Goal: Information Seeking & Learning: Check status

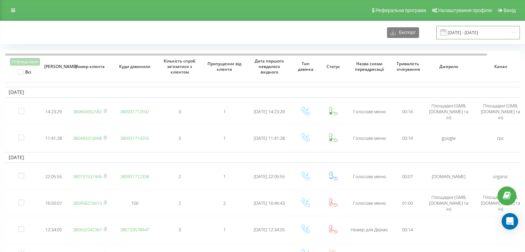
click at [467, 27] on input "19.08.2025 - 20.08.2025" at bounding box center [478, 32] width 84 height 13
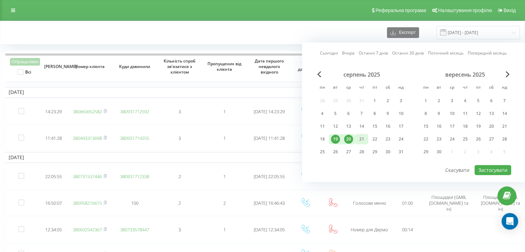
click at [361, 138] on div "21" at bounding box center [361, 139] width 9 height 9
click at [348, 140] on div "20" at bounding box center [348, 139] width 9 height 9
click at [496, 166] on button "Застосувати" at bounding box center [493, 170] width 37 height 10
type input "20.08.2025 - 21.08.2025"
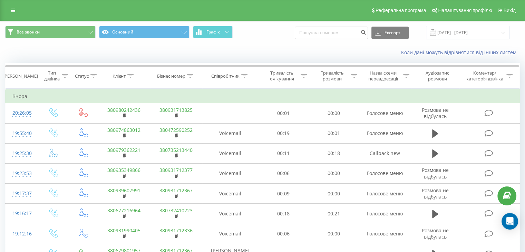
click at [5, 9] on div "Реферальна програма Налаштування профілю Вихід" at bounding box center [262, 10] width 525 height 21
click at [8, 8] on link at bounding box center [13, 11] width 12 height 10
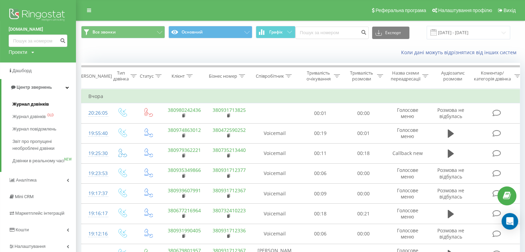
click at [25, 104] on span "Журнал дзвінків" at bounding box center [30, 104] width 37 height 7
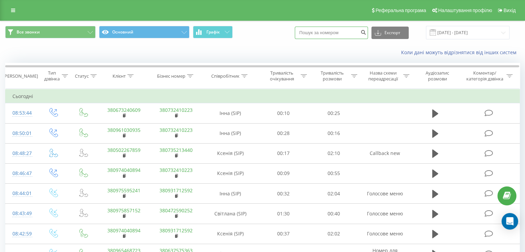
paste input "(066)654-35-51"
drag, startPoint x: 311, startPoint y: 32, endPoint x: 326, endPoint y: 32, distance: 15.5
click at [311, 32] on input "(066)654-35-51" at bounding box center [331, 33] width 73 height 12
click at [319, 32] on input "066)654-35-51" at bounding box center [331, 33] width 73 height 12
click at [318, 32] on input "066)654-35-51" at bounding box center [331, 33] width 73 height 12
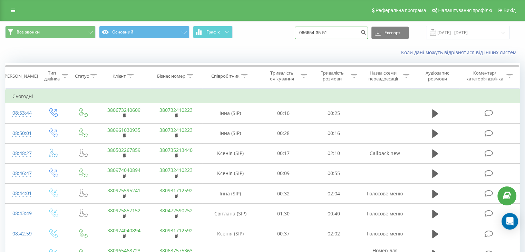
click at [326, 32] on input "066654-35-51" at bounding box center [331, 33] width 73 height 12
click at [331, 32] on input "06665435-51" at bounding box center [331, 33] width 73 height 12
type input "0666543551"
click at [366, 32] on icon "submit" at bounding box center [363, 31] width 6 height 4
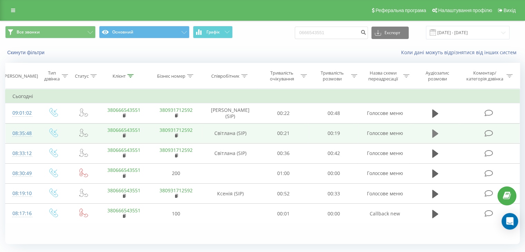
click at [435, 133] on icon at bounding box center [435, 133] width 6 height 8
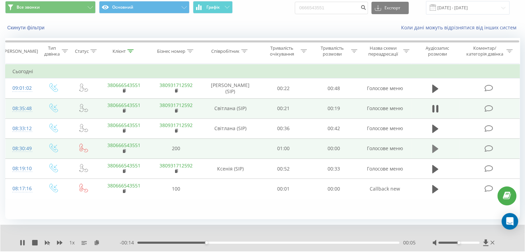
scroll to position [44, 0]
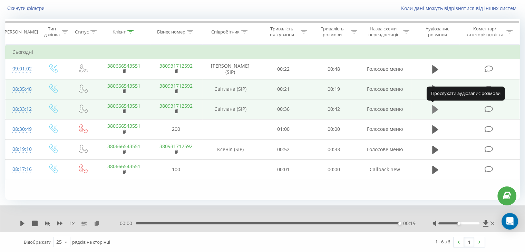
click at [434, 105] on icon at bounding box center [435, 110] width 6 height 10
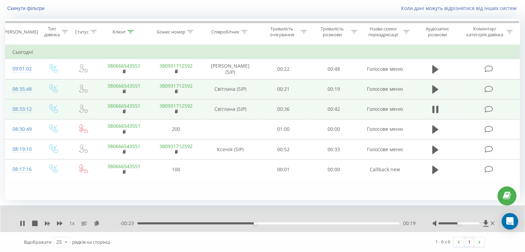
click at [19, 225] on div "1 x - 00:23 00:19 00:19" at bounding box center [262, 218] width 524 height 27
click at [21, 224] on icon at bounding box center [20, 224] width 1 height 6
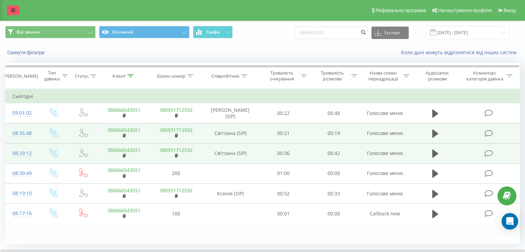
click at [14, 12] on icon at bounding box center [13, 10] width 4 height 5
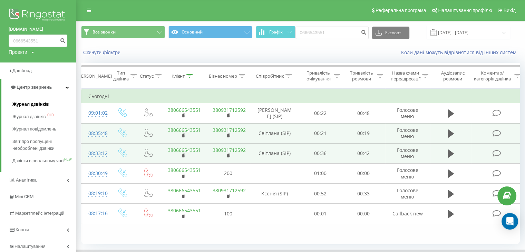
click at [37, 105] on span "Журнал дзвінків" at bounding box center [30, 104] width 37 height 7
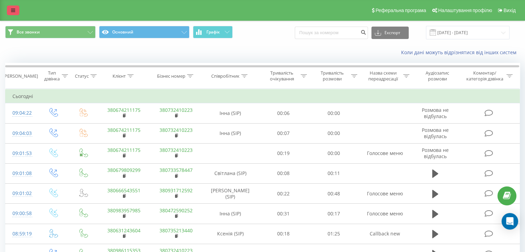
click at [17, 10] on link at bounding box center [13, 11] width 12 height 10
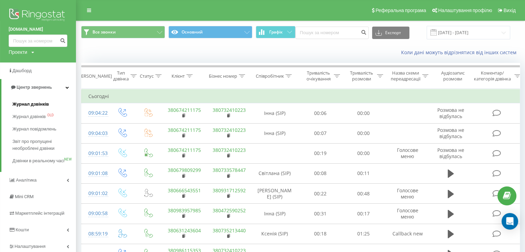
click at [33, 106] on span "Журнал дзвінків" at bounding box center [30, 104] width 37 height 7
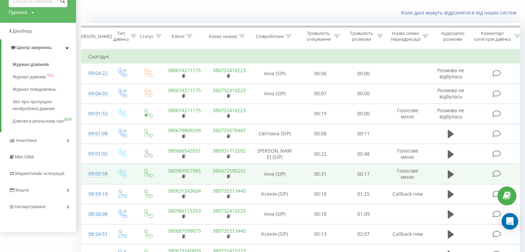
scroll to position [69, 0]
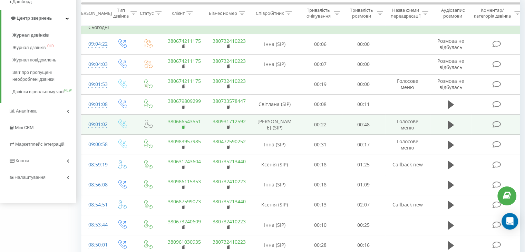
click at [183, 126] on rect at bounding box center [183, 127] width 2 height 3
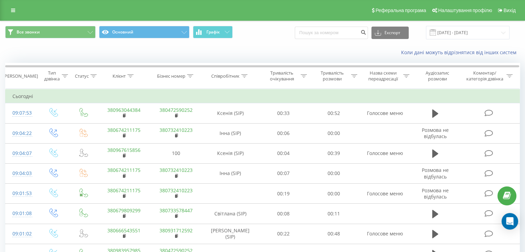
drag, startPoint x: 11, startPoint y: 12, endPoint x: 13, endPoint y: 22, distance: 11.0
click at [11, 12] on icon at bounding box center [13, 10] width 4 height 5
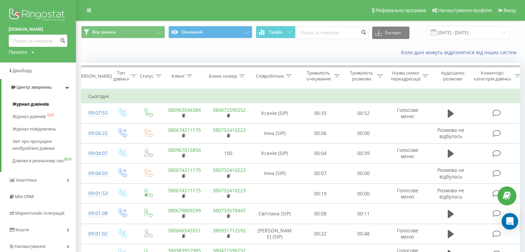
click at [32, 108] on span "Журнал дзвінків" at bounding box center [30, 104] width 37 height 7
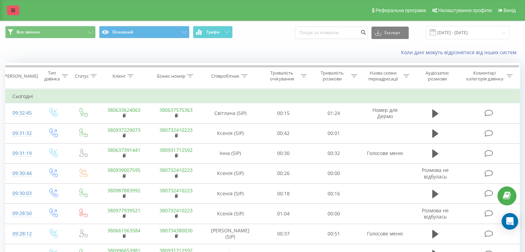
click at [7, 10] on link at bounding box center [13, 11] width 12 height 10
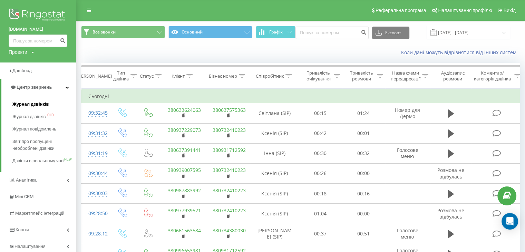
click at [32, 102] on span "Журнал дзвінків" at bounding box center [30, 104] width 37 height 7
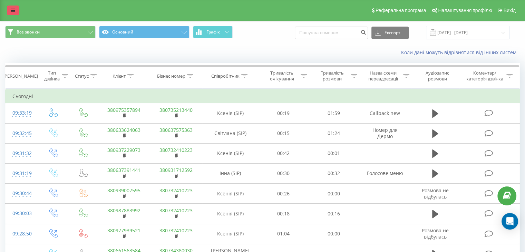
click at [8, 11] on link at bounding box center [13, 11] width 12 height 10
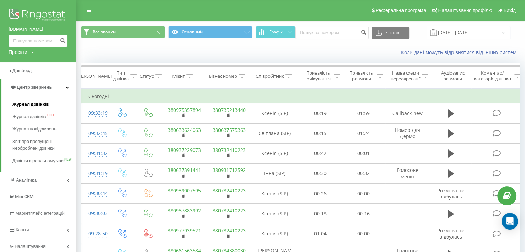
click at [23, 104] on span "Журнал дзвінків" at bounding box center [30, 104] width 37 height 7
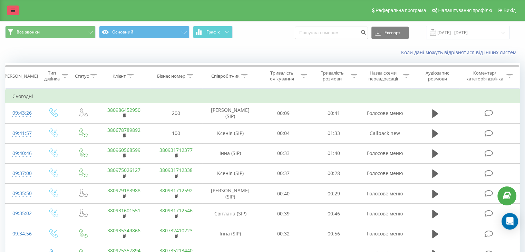
click at [13, 10] on icon at bounding box center [13, 10] width 4 height 5
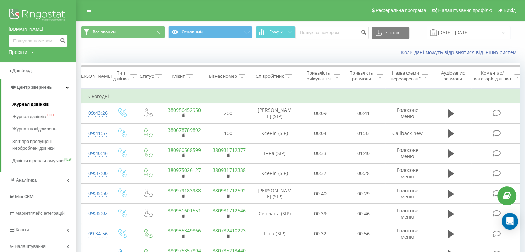
click at [18, 106] on span "Журнал дзвінків" at bounding box center [30, 104] width 37 height 7
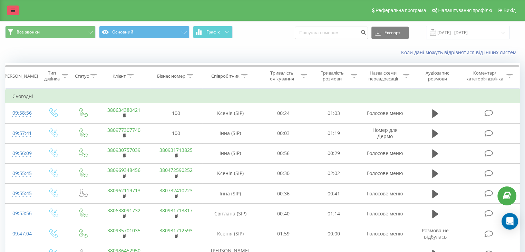
click at [12, 10] on icon at bounding box center [13, 10] width 4 height 5
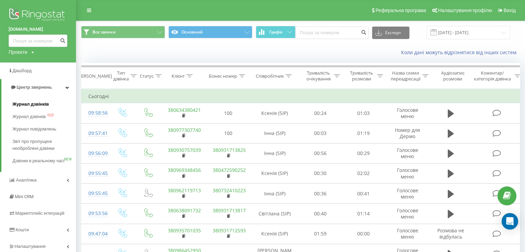
click at [34, 105] on span "Журнал дзвінків" at bounding box center [30, 104] width 37 height 7
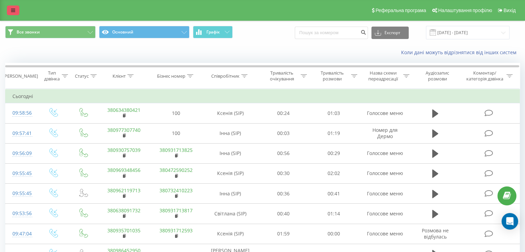
click at [12, 13] on link at bounding box center [13, 11] width 12 height 10
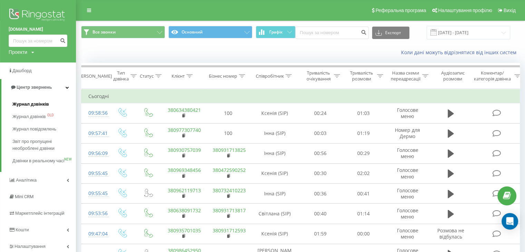
click at [35, 104] on span "Журнал дзвінків" at bounding box center [30, 104] width 37 height 7
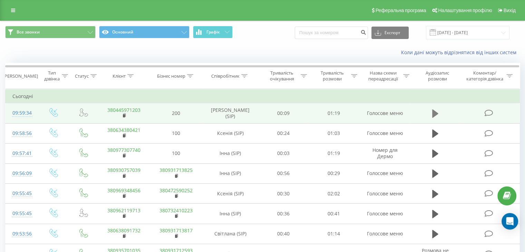
click at [438, 113] on button at bounding box center [435, 113] width 10 height 10
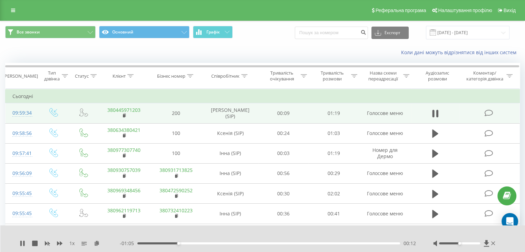
click at [258, 242] on div "00:12" at bounding box center [268, 243] width 263 height 2
click at [236, 244] on div "00:37" at bounding box center [268, 243] width 263 height 2
click at [267, 243] on div "00:38" at bounding box center [268, 243] width 263 height 2
click at [250, 243] on div "00:43" at bounding box center [268, 243] width 263 height 2
click at [231, 243] on div "00:34" at bounding box center [268, 243] width 263 height 2
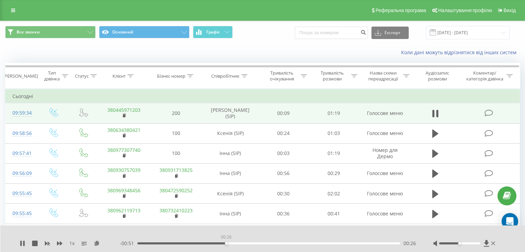
click at [226, 244] on div "00:26" at bounding box center [268, 243] width 263 height 2
click at [15, 246] on div "1 x - 00:37 00:39 00:39" at bounding box center [262, 238] width 525 height 27
click at [20, 243] on icon at bounding box center [23, 244] width 6 height 6
drag, startPoint x: 15, startPoint y: 15, endPoint x: 18, endPoint y: 50, distance: 35.4
click at [15, 15] on link at bounding box center [13, 11] width 12 height 10
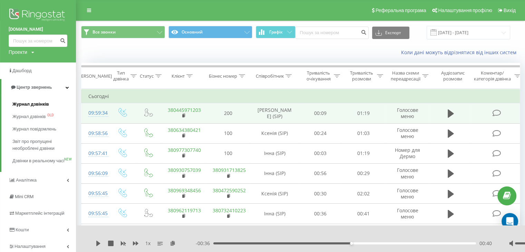
click at [25, 104] on span "Журнал дзвінків" at bounding box center [30, 104] width 37 height 7
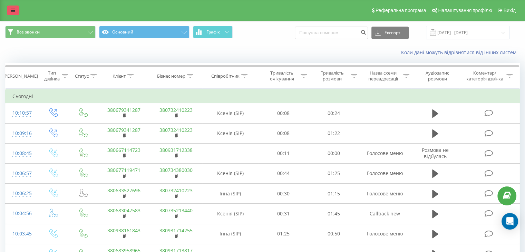
click at [16, 11] on link at bounding box center [13, 11] width 12 height 10
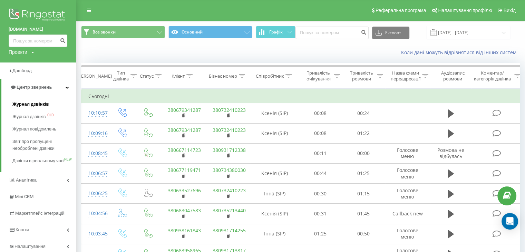
click at [21, 101] on span "Журнал дзвінків" at bounding box center [30, 104] width 37 height 7
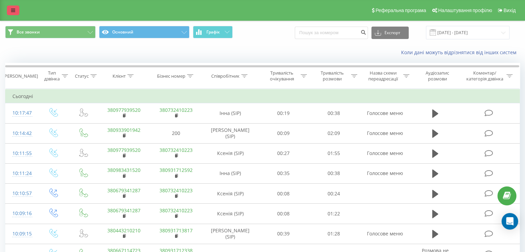
click at [8, 15] on link at bounding box center [13, 11] width 12 height 10
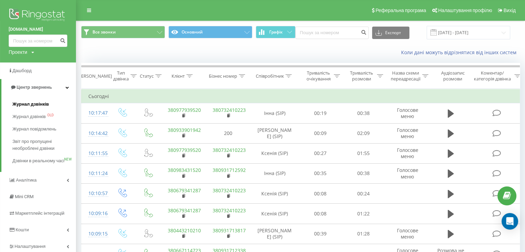
click at [20, 101] on link "Журнал дзвінків" at bounding box center [44, 104] width 64 height 12
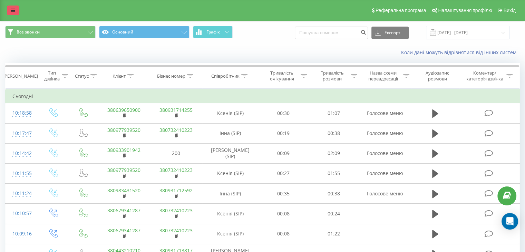
click at [12, 9] on icon at bounding box center [13, 10] width 4 height 5
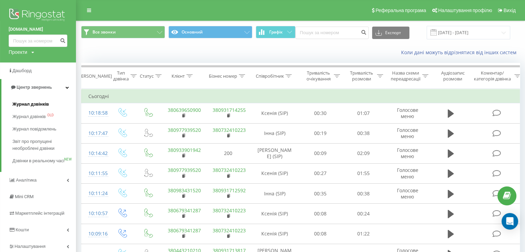
click at [39, 107] on span "Журнал дзвінків" at bounding box center [30, 104] width 37 height 7
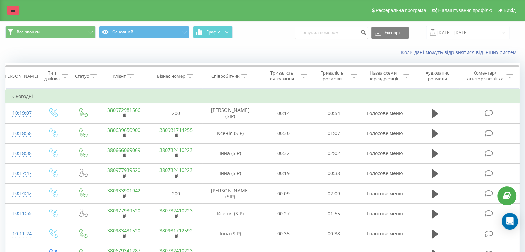
click at [17, 12] on link at bounding box center [13, 11] width 12 height 10
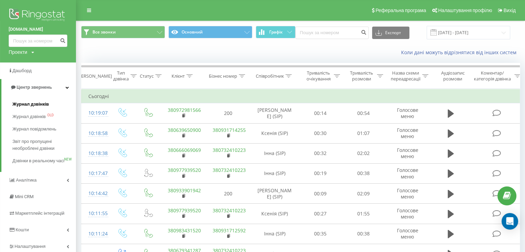
click at [26, 107] on span "Журнал дзвінків" at bounding box center [30, 104] width 37 height 7
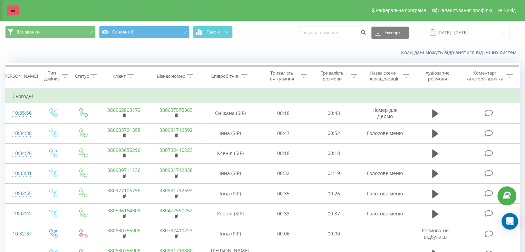
click at [14, 13] on link at bounding box center [13, 11] width 12 height 10
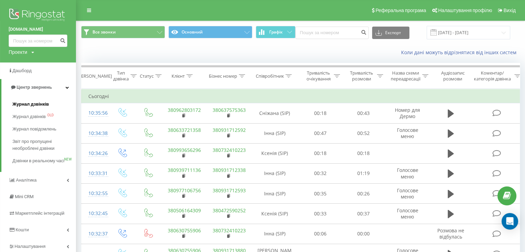
click at [29, 103] on span "Журнал дзвінків" at bounding box center [30, 104] width 37 height 7
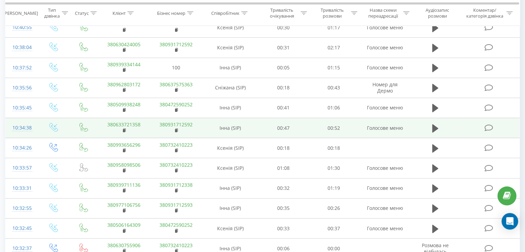
scroll to position [207, 0]
